Goal: Task Accomplishment & Management: Manage account settings

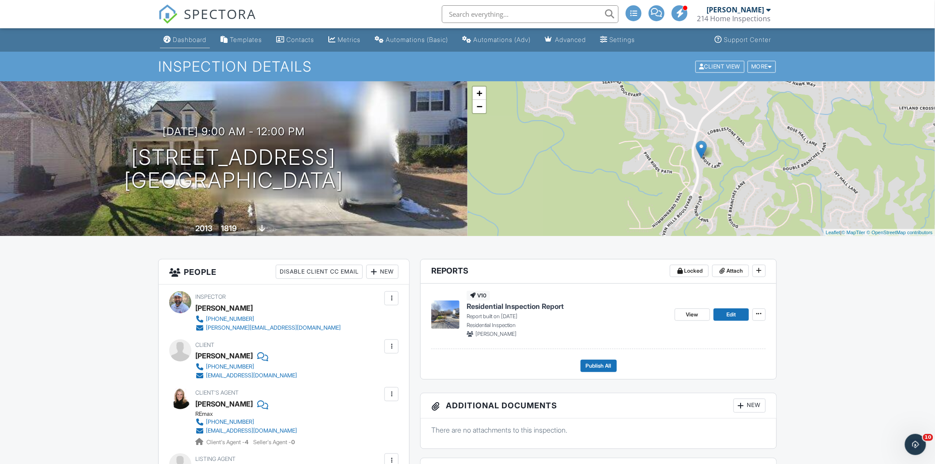
click at [187, 42] on div "Dashboard" at bounding box center [190, 40] width 34 height 8
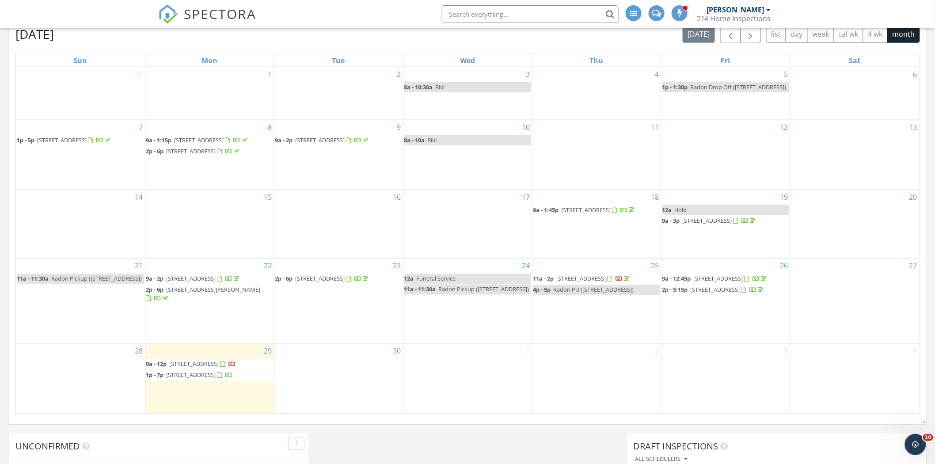
scroll to position [393, 0]
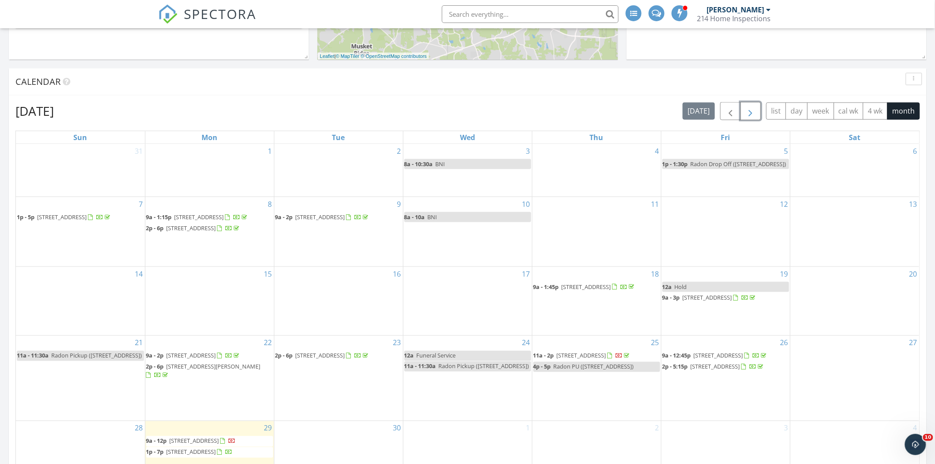
click at [754, 112] on span "button" at bounding box center [751, 111] width 11 height 11
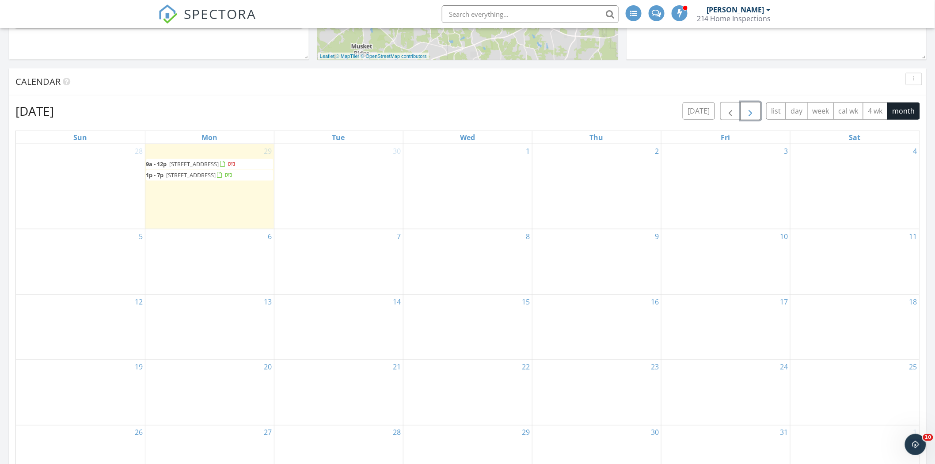
click at [244, 267] on div "6" at bounding box center [209, 261] width 129 height 65
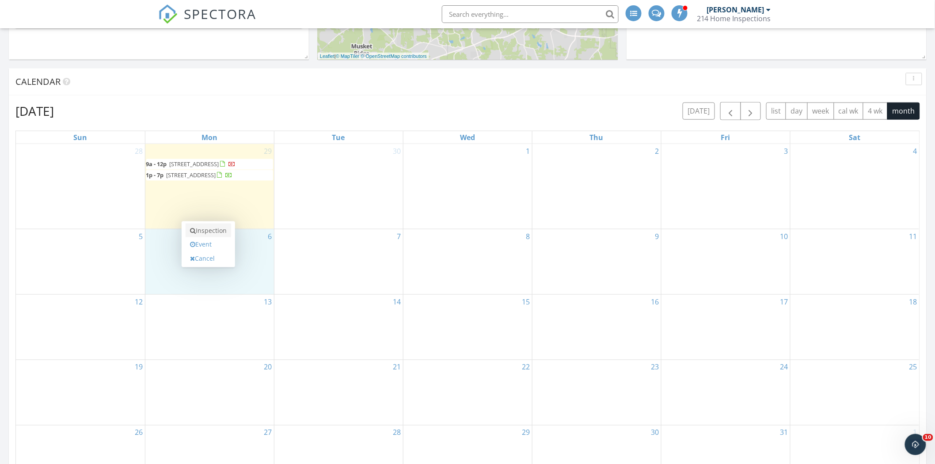
click at [210, 232] on link "Inspection" at bounding box center [209, 231] width 46 height 14
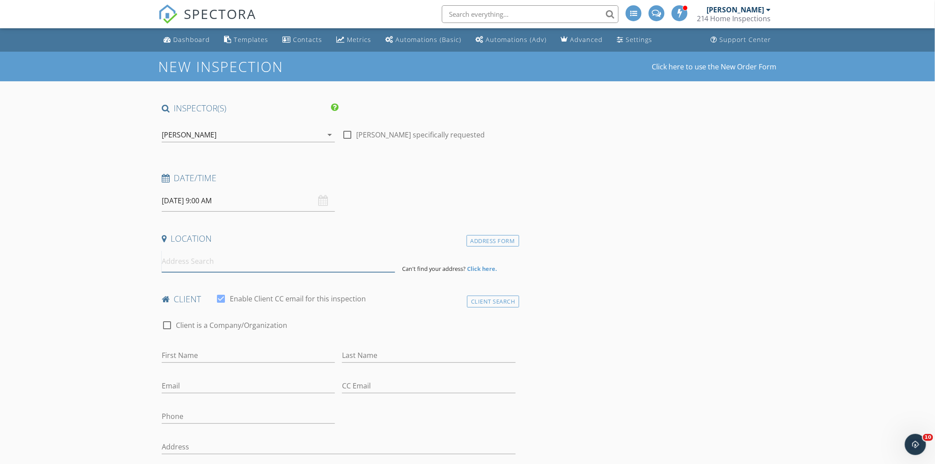
click at [254, 262] on input at bounding box center [278, 262] width 233 height 22
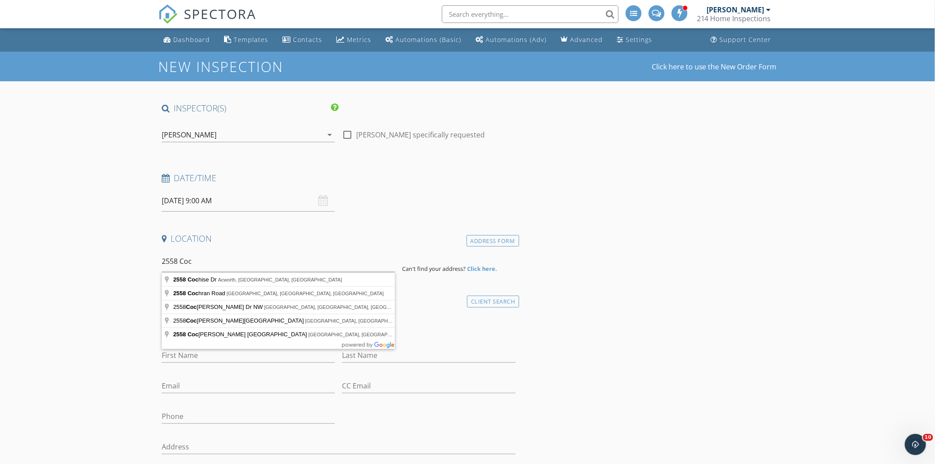
type input "2558 Cochran Road, Dallas, GA, USA"
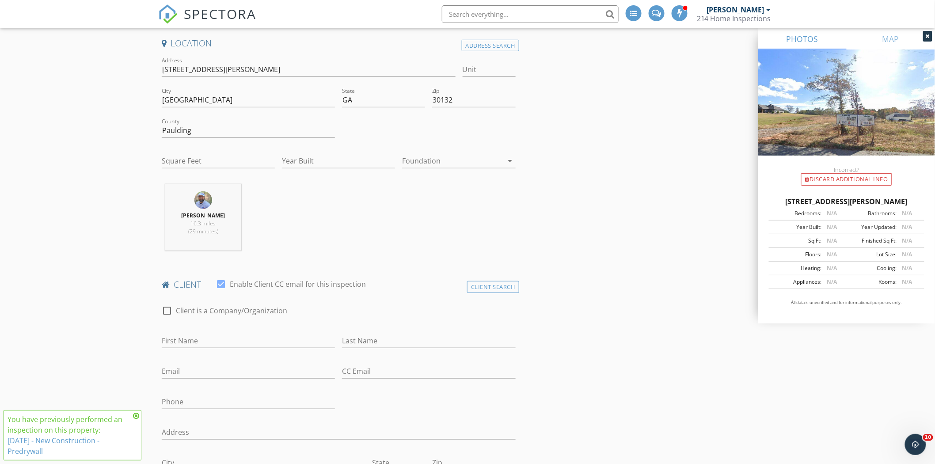
scroll to position [196, 0]
click at [502, 286] on div "Client Search" at bounding box center [493, 286] width 52 height 12
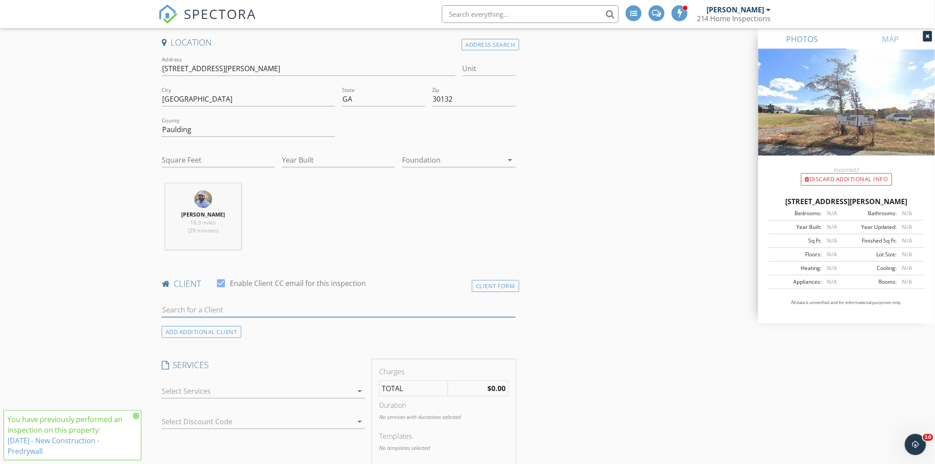
click at [351, 310] on input "text" at bounding box center [339, 310] width 354 height 15
type input "steel"
click at [231, 330] on div "Paul Steele" at bounding box center [231, 326] width 89 height 11
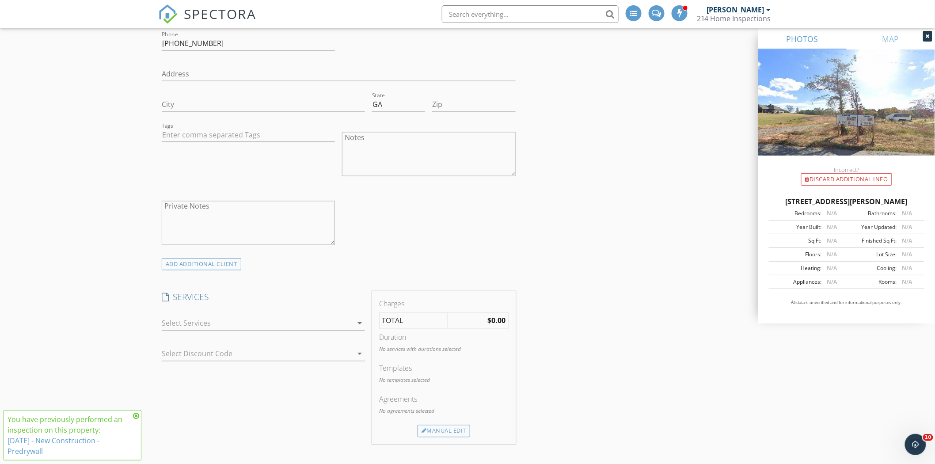
scroll to position [589, 0]
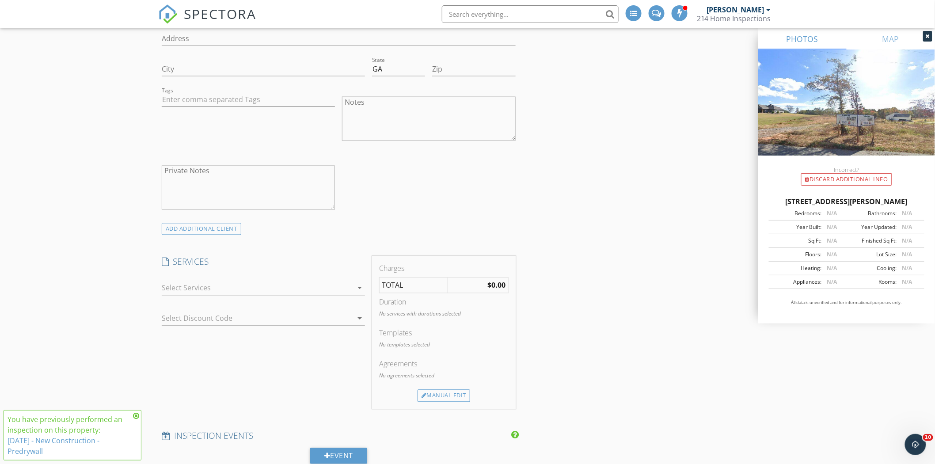
click at [355, 289] on icon "arrow_drop_down" at bounding box center [360, 288] width 11 height 11
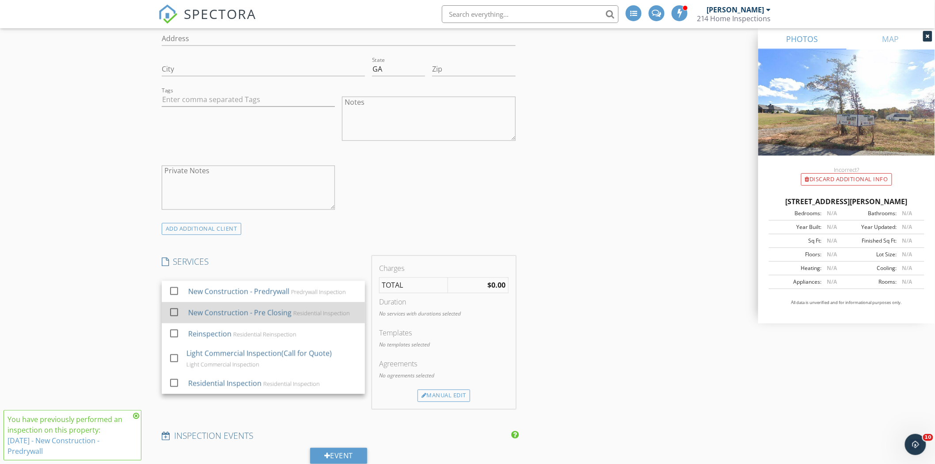
click at [297, 310] on div "Residential Inspection" at bounding box center [322, 313] width 57 height 7
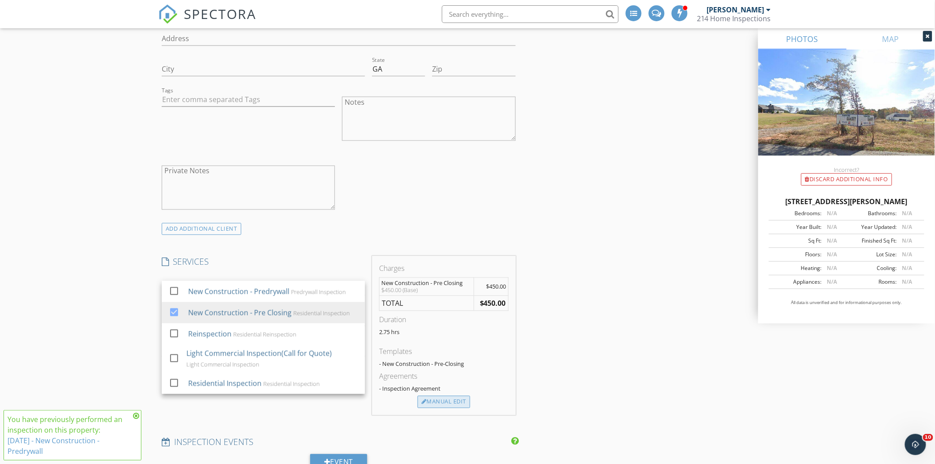
click at [451, 401] on div "Manual Edit" at bounding box center [444, 402] width 53 height 12
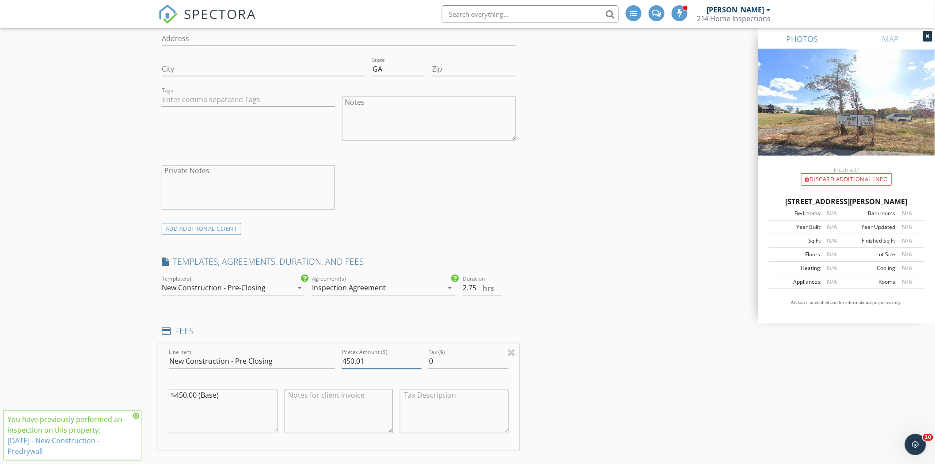
click at [418, 357] on input "450.01" at bounding box center [382, 362] width 80 height 15
click at [419, 364] on input "450" at bounding box center [382, 362] width 80 height 15
click at [362, 363] on input "450" at bounding box center [382, 362] width 80 height 15
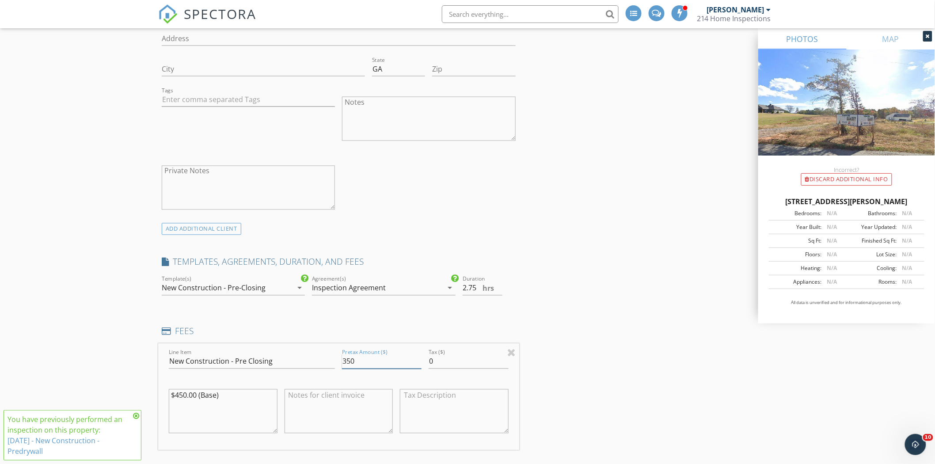
type input "350"
click at [518, 379] on div "Line Item New Construction - Pre Closing Pretax Amount ($) 350 Tax ($) 0 $450.0…" at bounding box center [338, 397] width 361 height 107
click at [547, 378] on div "INSPECTOR(S) check_box Vincent Lamache PRIMARY Vincent Lamache arrow_drop_down …" at bounding box center [467, 432] width 619 height 1838
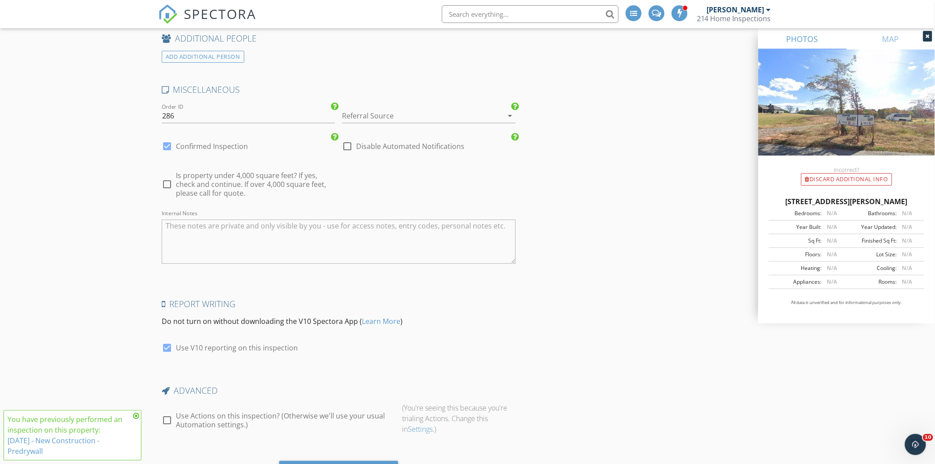
scroll to position [1473, 0]
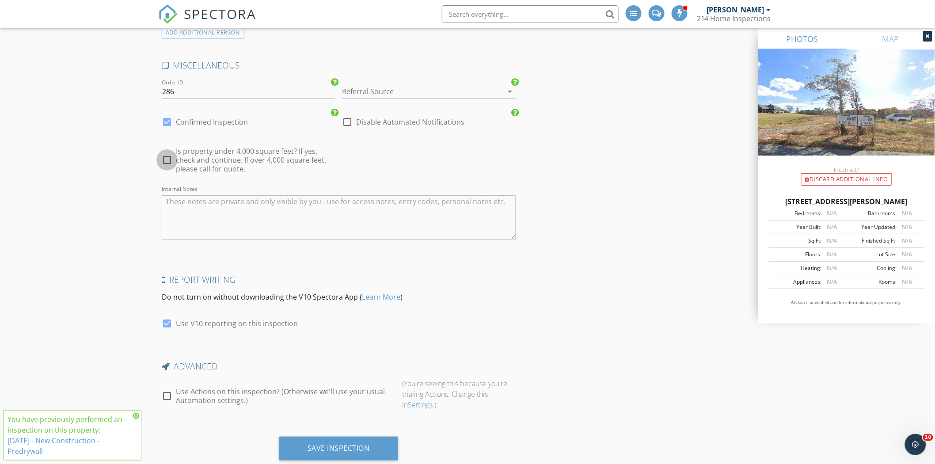
click at [168, 160] on div at bounding box center [167, 160] width 15 height 15
checkbox input "true"
click at [168, 397] on div at bounding box center [167, 396] width 15 height 15
checkbox input "true"
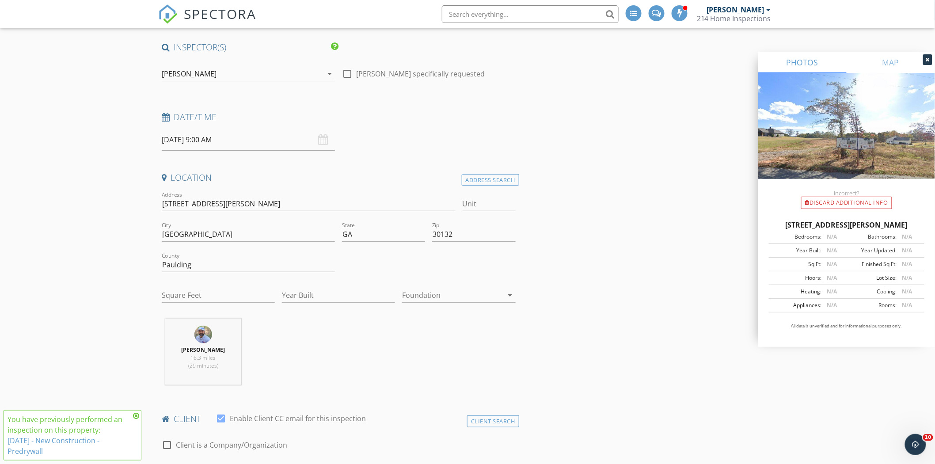
scroll to position [98, 0]
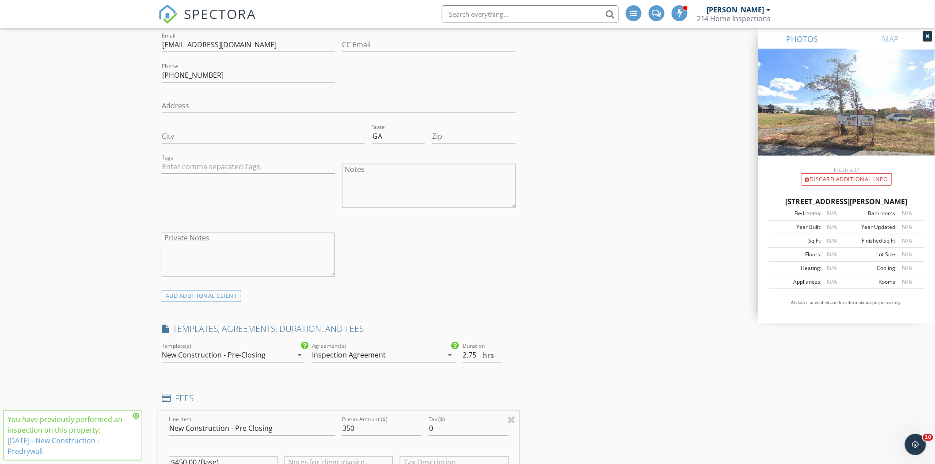
scroll to position [589, 0]
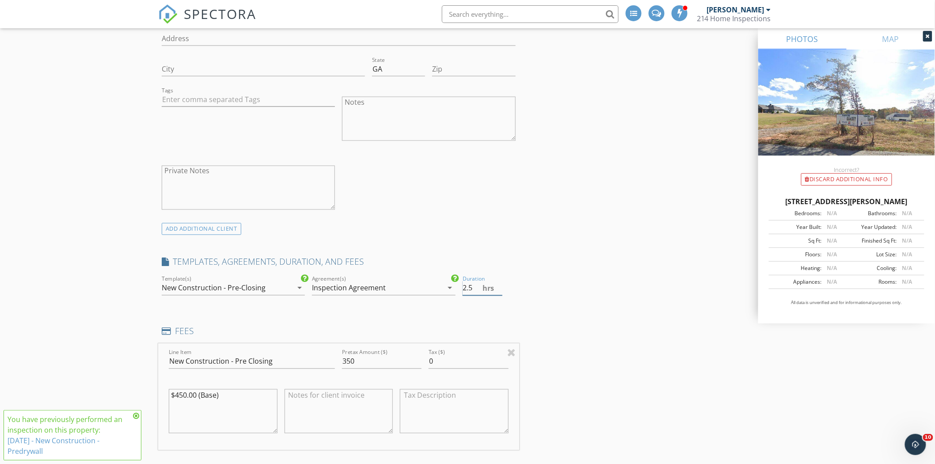
click at [500, 291] on input "2.5" at bounding box center [483, 288] width 40 height 15
type input "2"
click at [500, 291] on input "2" at bounding box center [483, 288] width 40 height 15
click at [543, 320] on div "INSPECTOR(S) check_box Vincent Lamache PRIMARY Vincent Lamache arrow_drop_down …" at bounding box center [467, 432] width 619 height 1838
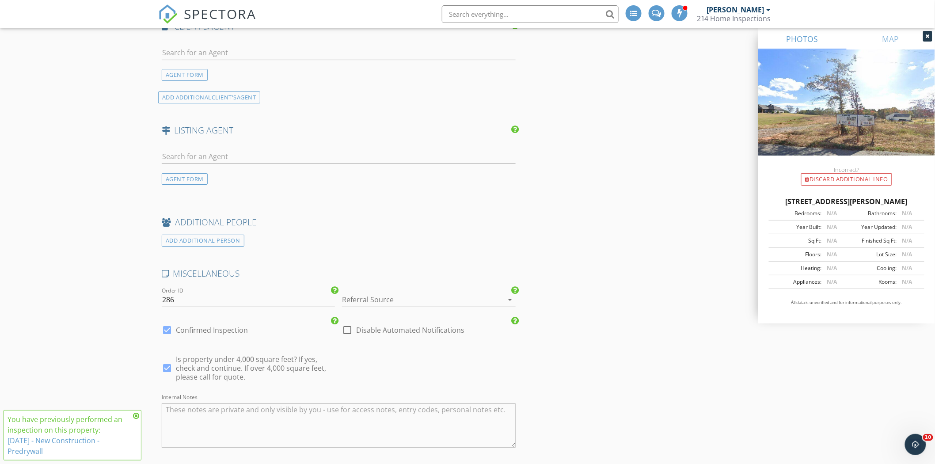
scroll to position [1498, 0]
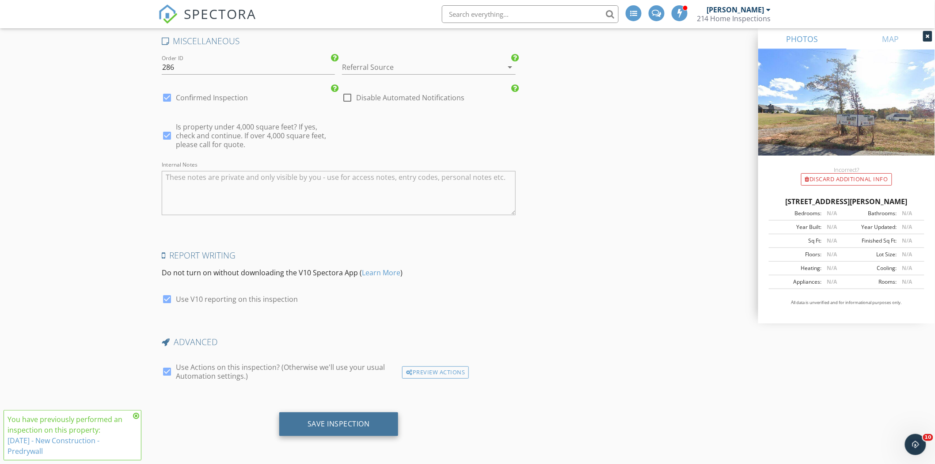
click at [350, 420] on div "Save Inspection" at bounding box center [339, 424] width 62 height 9
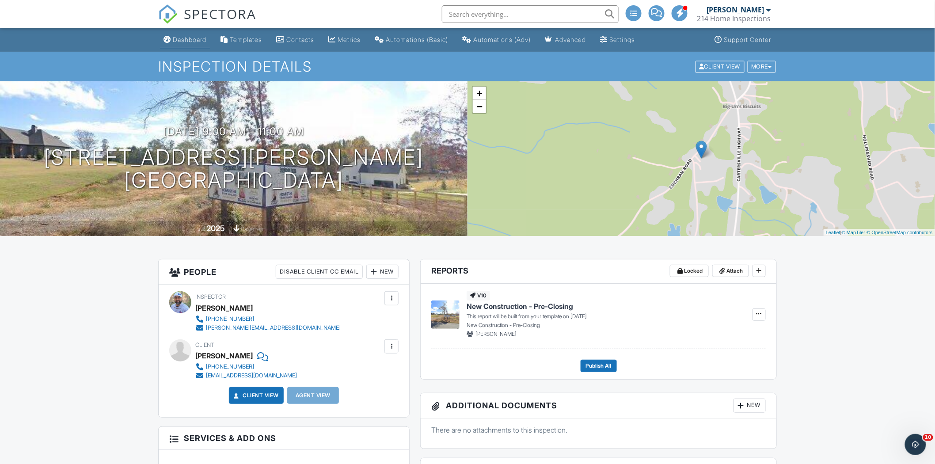
click at [189, 34] on link "Dashboard" at bounding box center [185, 40] width 50 height 16
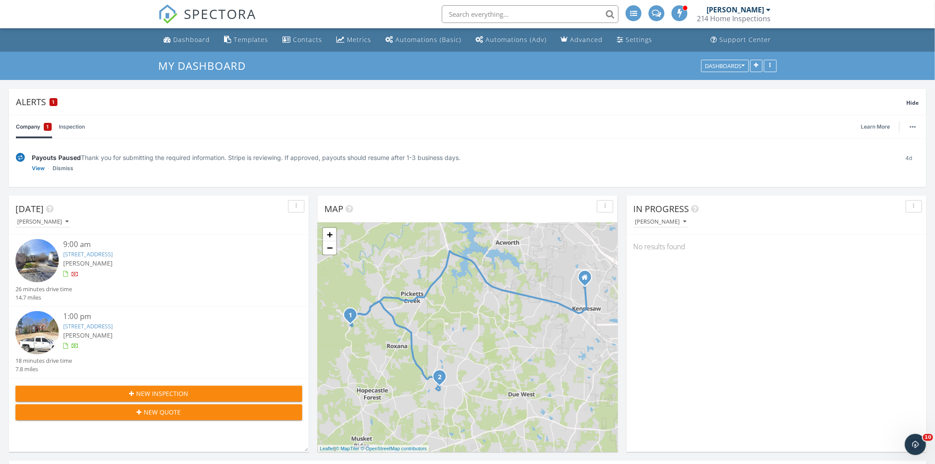
click at [113, 324] on link "691 Braidwood Terrace NW, Acworth, GA 30101" at bounding box center [88, 326] width 50 height 8
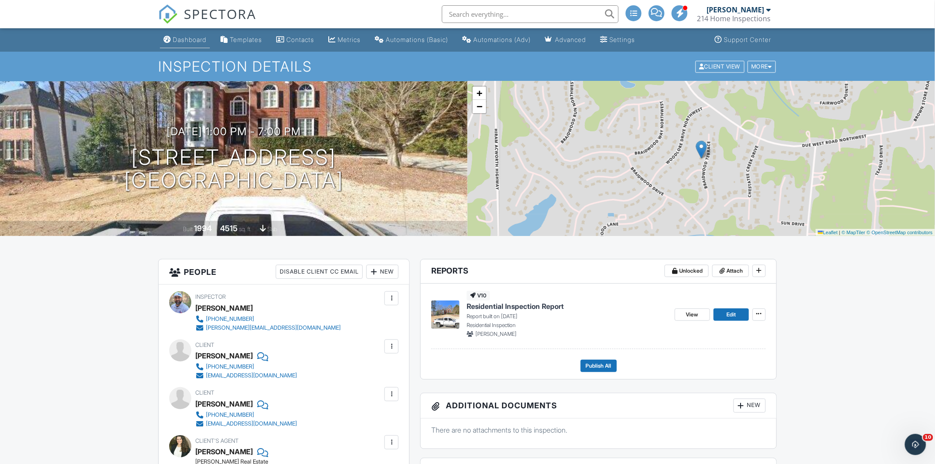
click at [189, 39] on div "Dashboard" at bounding box center [190, 40] width 34 height 8
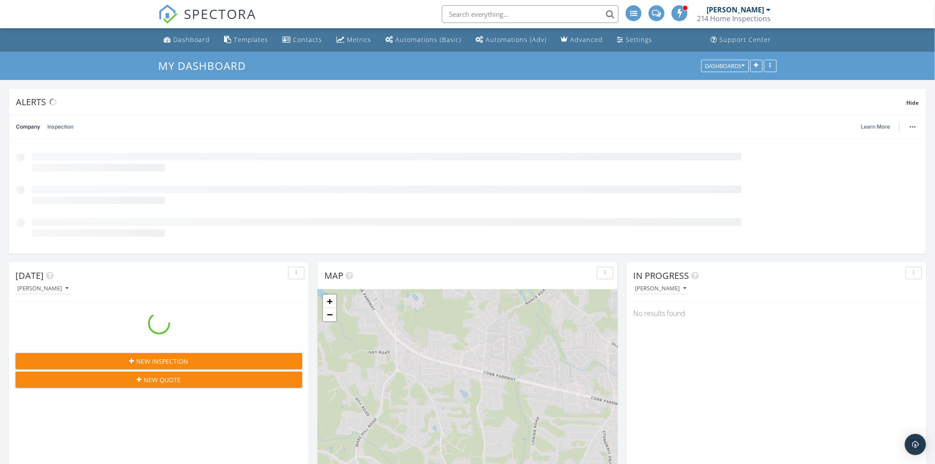
scroll to position [842, 951]
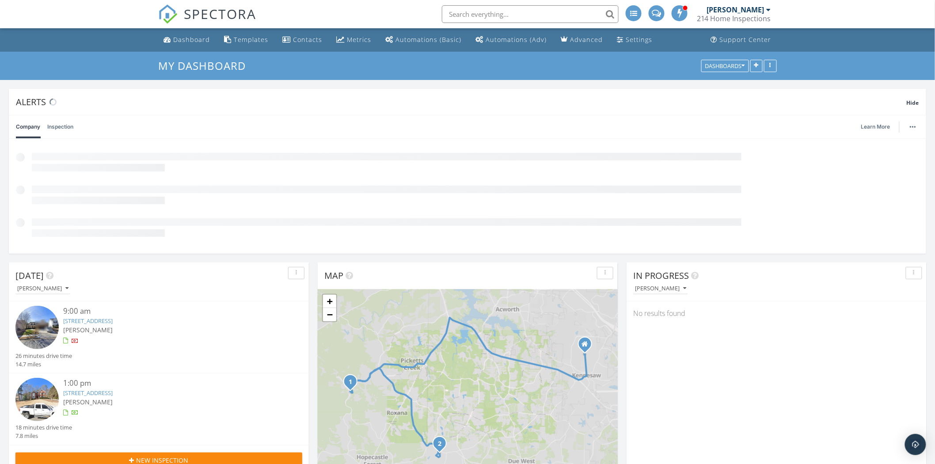
click at [113, 322] on link "[STREET_ADDRESS]" at bounding box center [88, 321] width 50 height 8
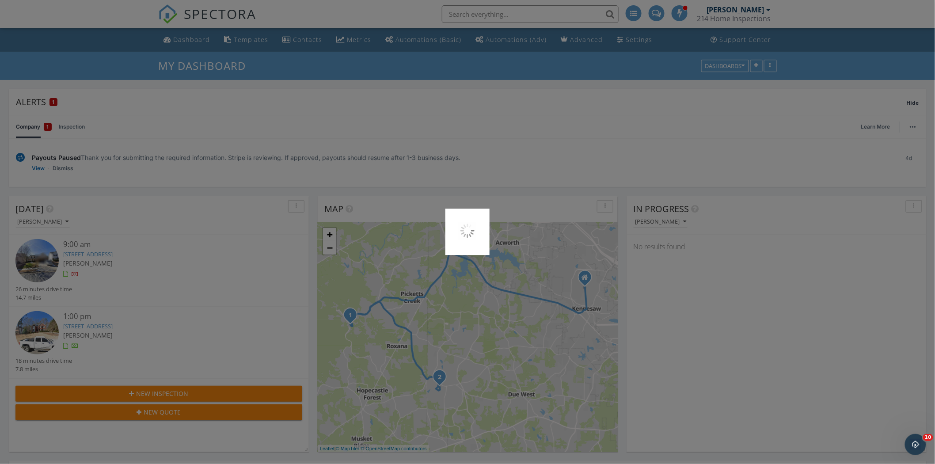
scroll to position [0, 0]
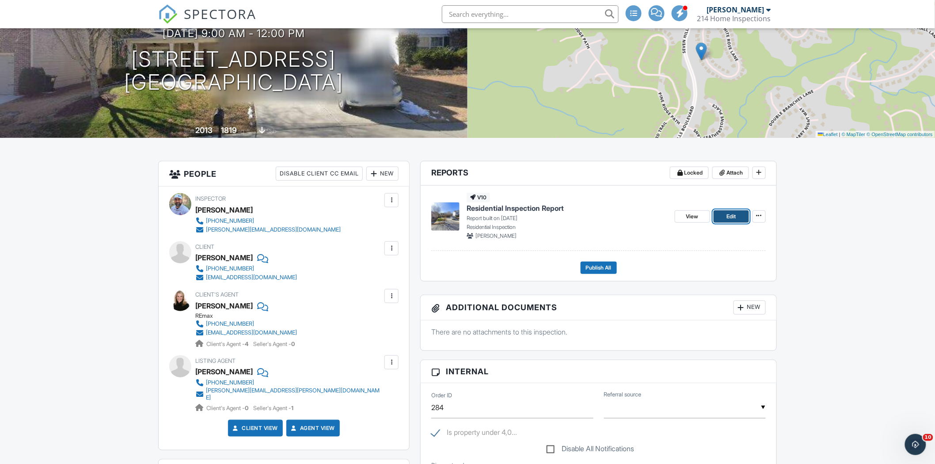
click at [728, 216] on span "Edit" at bounding box center [731, 216] width 9 height 9
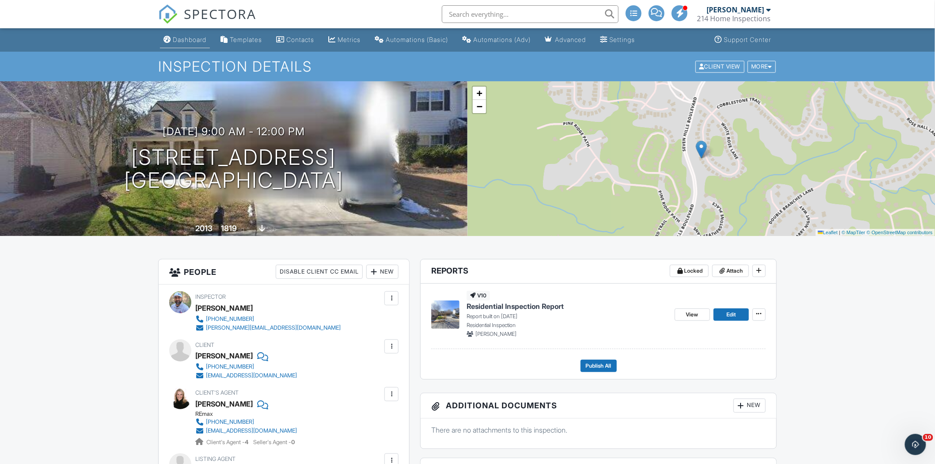
click at [187, 39] on div "Dashboard" at bounding box center [190, 40] width 34 height 8
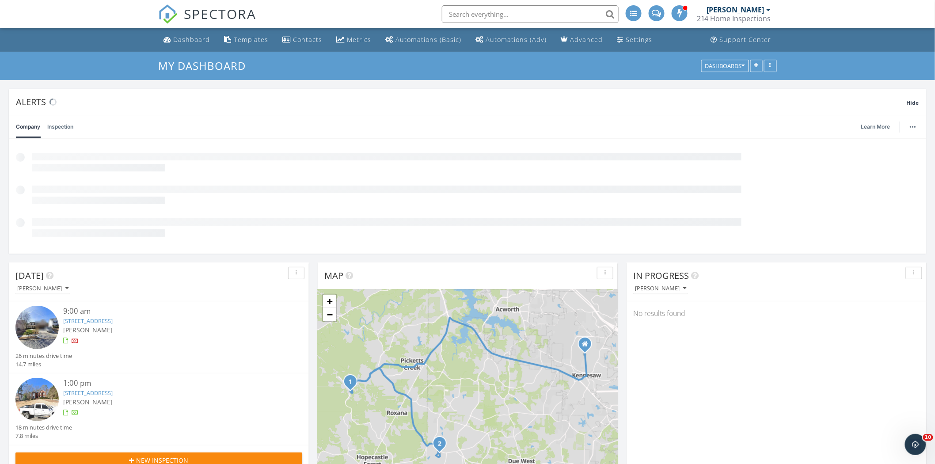
click at [113, 395] on link "[STREET_ADDRESS]" at bounding box center [88, 393] width 50 height 8
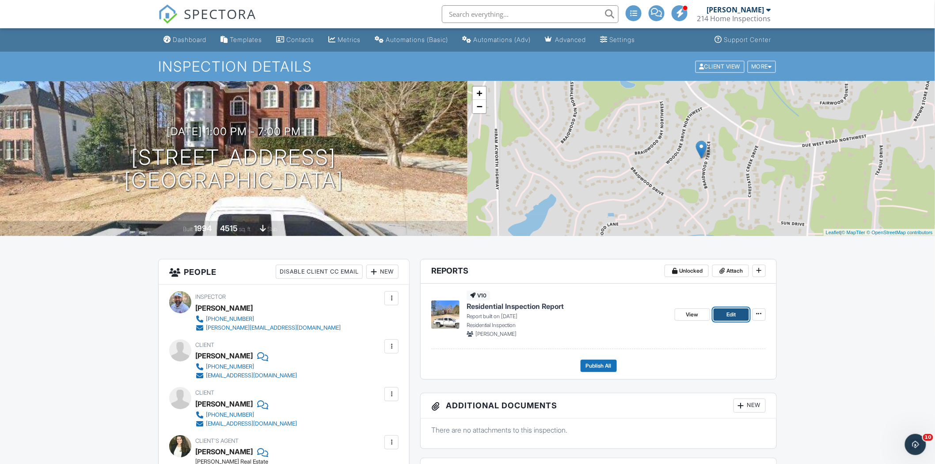
click at [731, 315] on span "Edit" at bounding box center [731, 314] width 9 height 9
